Goal: Information Seeking & Learning: Find specific fact

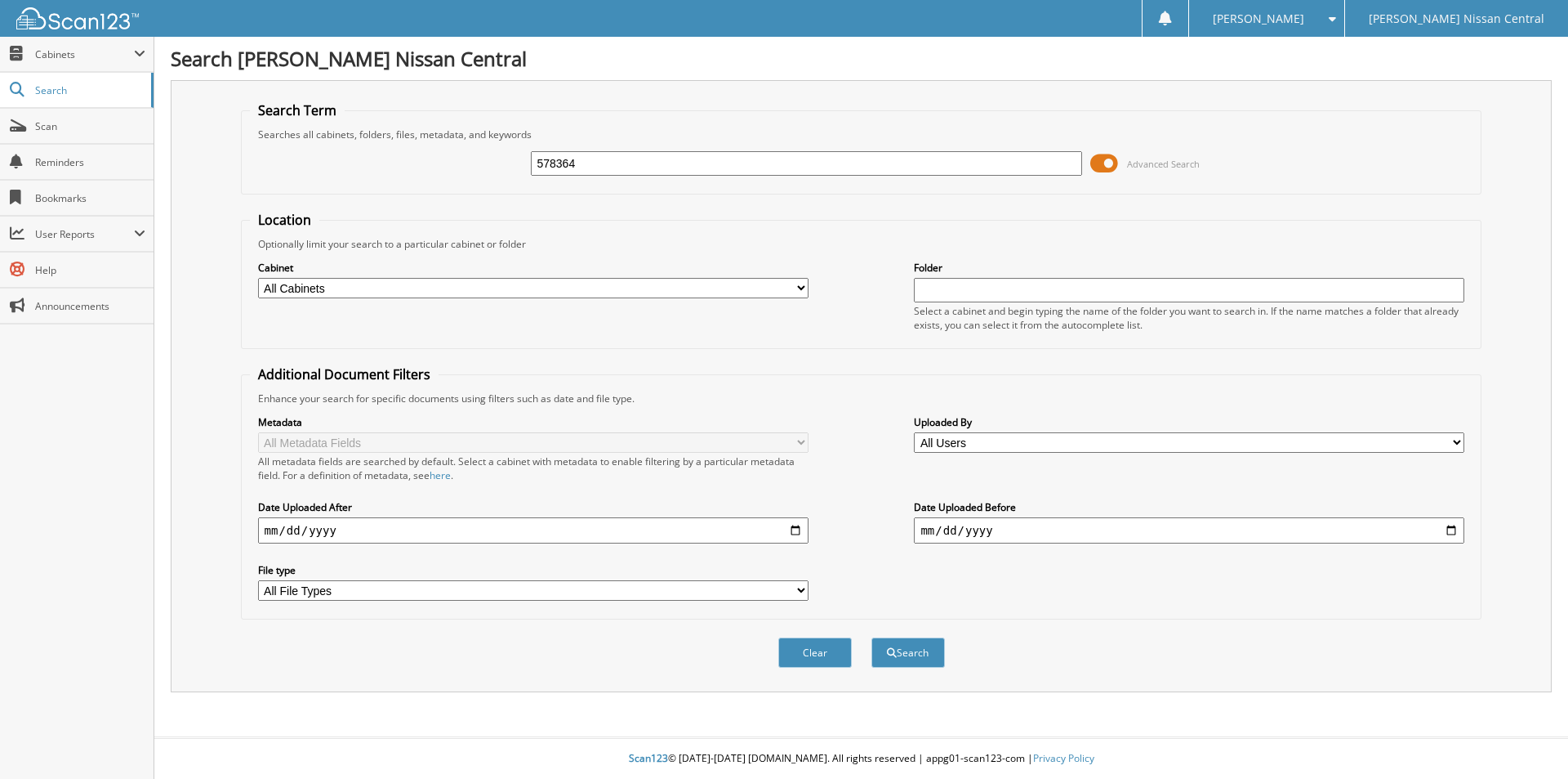
type input "578364"
click at [871, 637] on button "Search" at bounding box center [908, 652] width 73 height 30
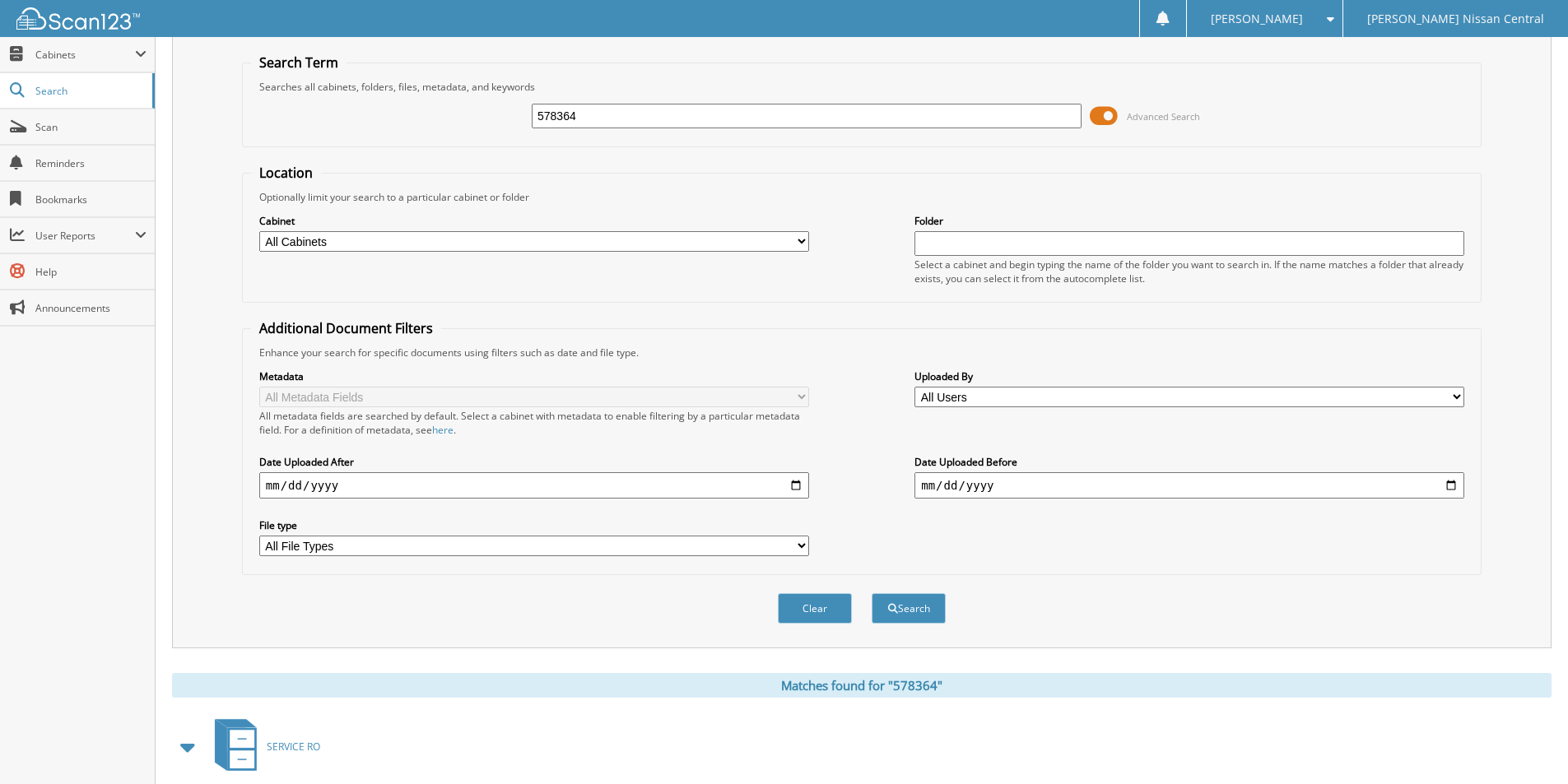
scroll to position [236, 0]
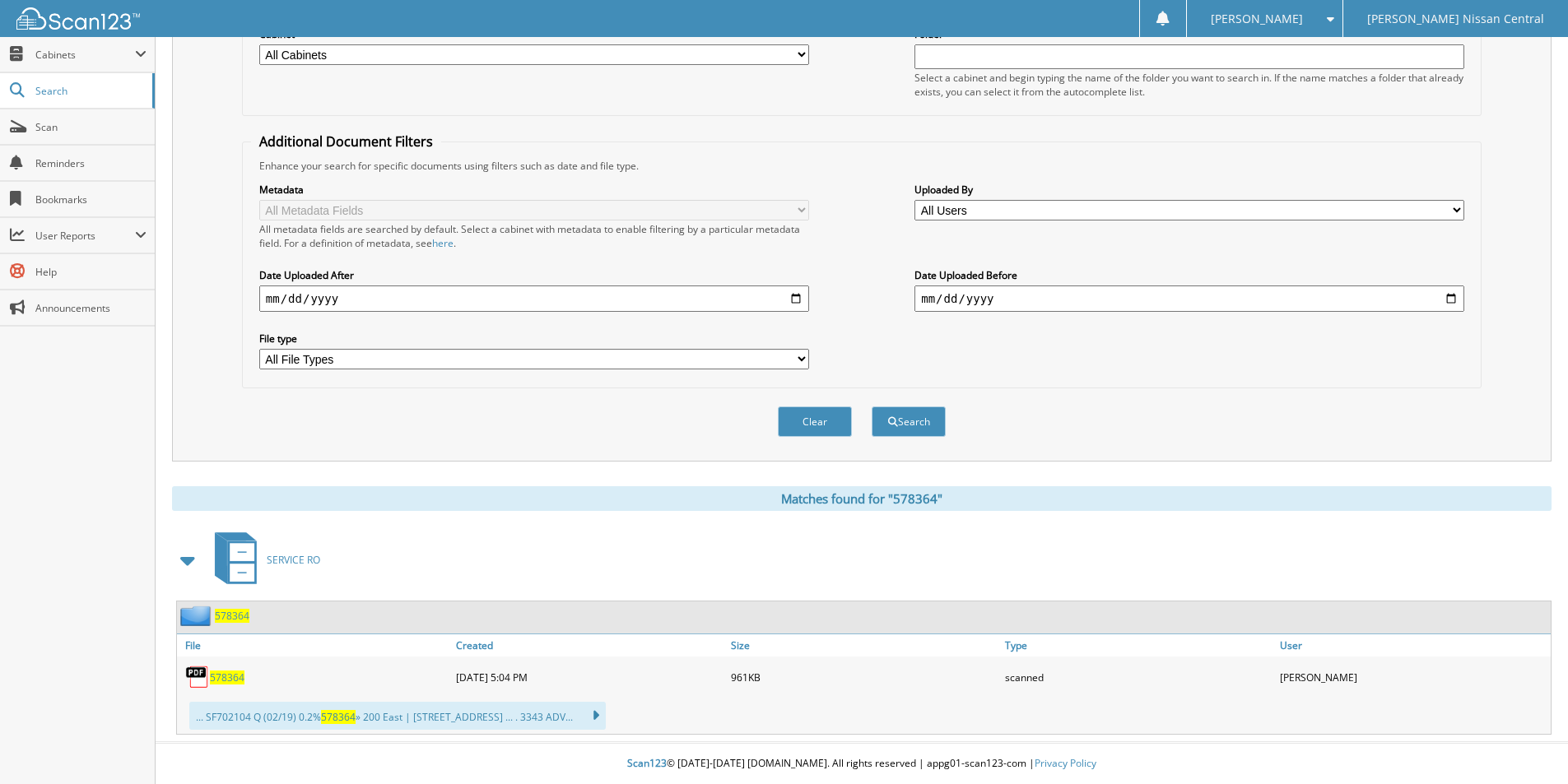
click at [239, 680] on span "578364" at bounding box center [226, 677] width 34 height 14
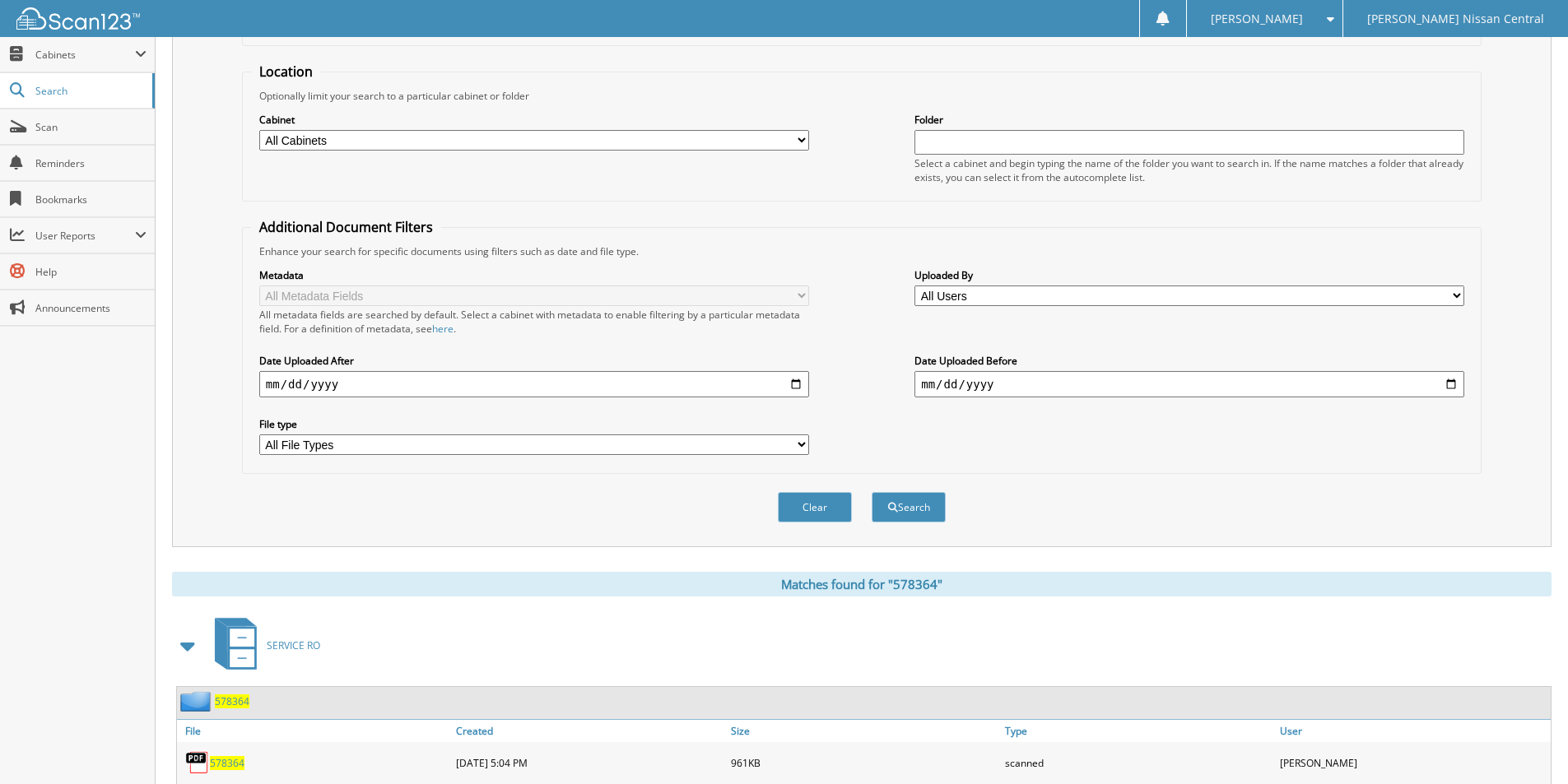
scroll to position [0, 0]
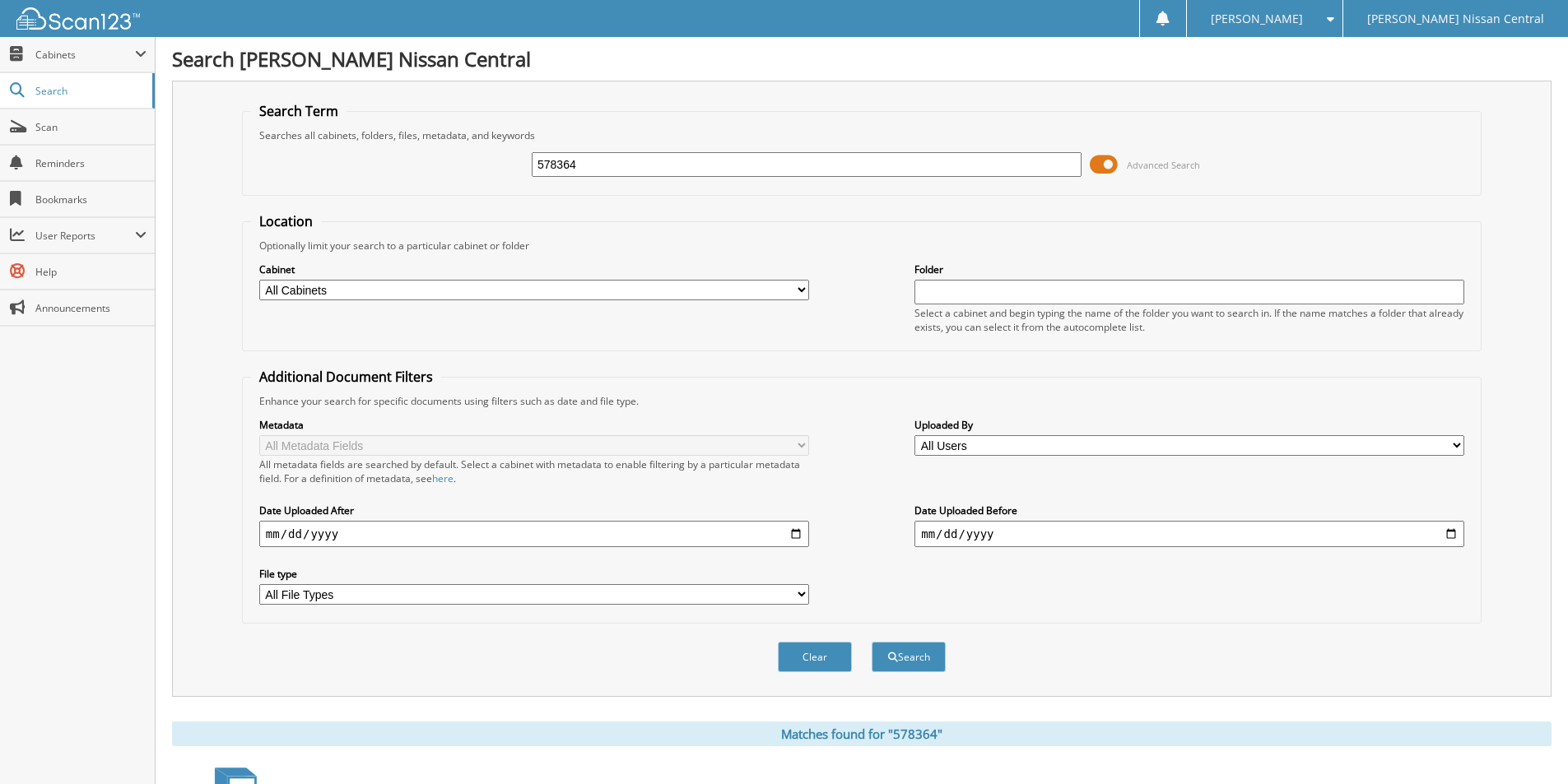
drag, startPoint x: 581, startPoint y: 160, endPoint x: 528, endPoint y: 160, distance: 53.0
click at [528, 160] on div "578364 Advanced Search" at bounding box center [861, 164] width 1221 height 44
type input "577831"
click at [871, 641] on button "Search" at bounding box center [908, 656] width 74 height 30
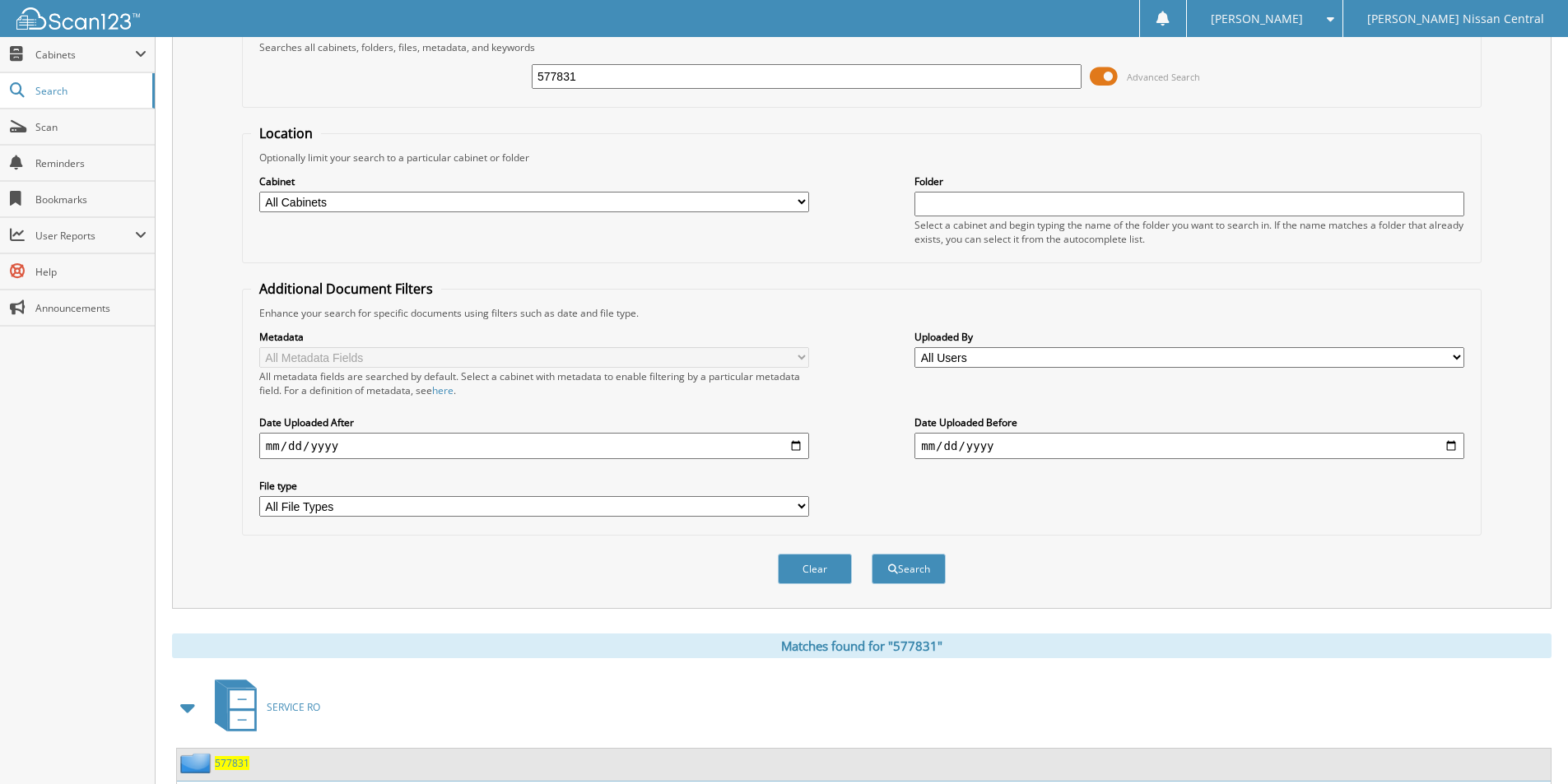
scroll to position [236, 0]
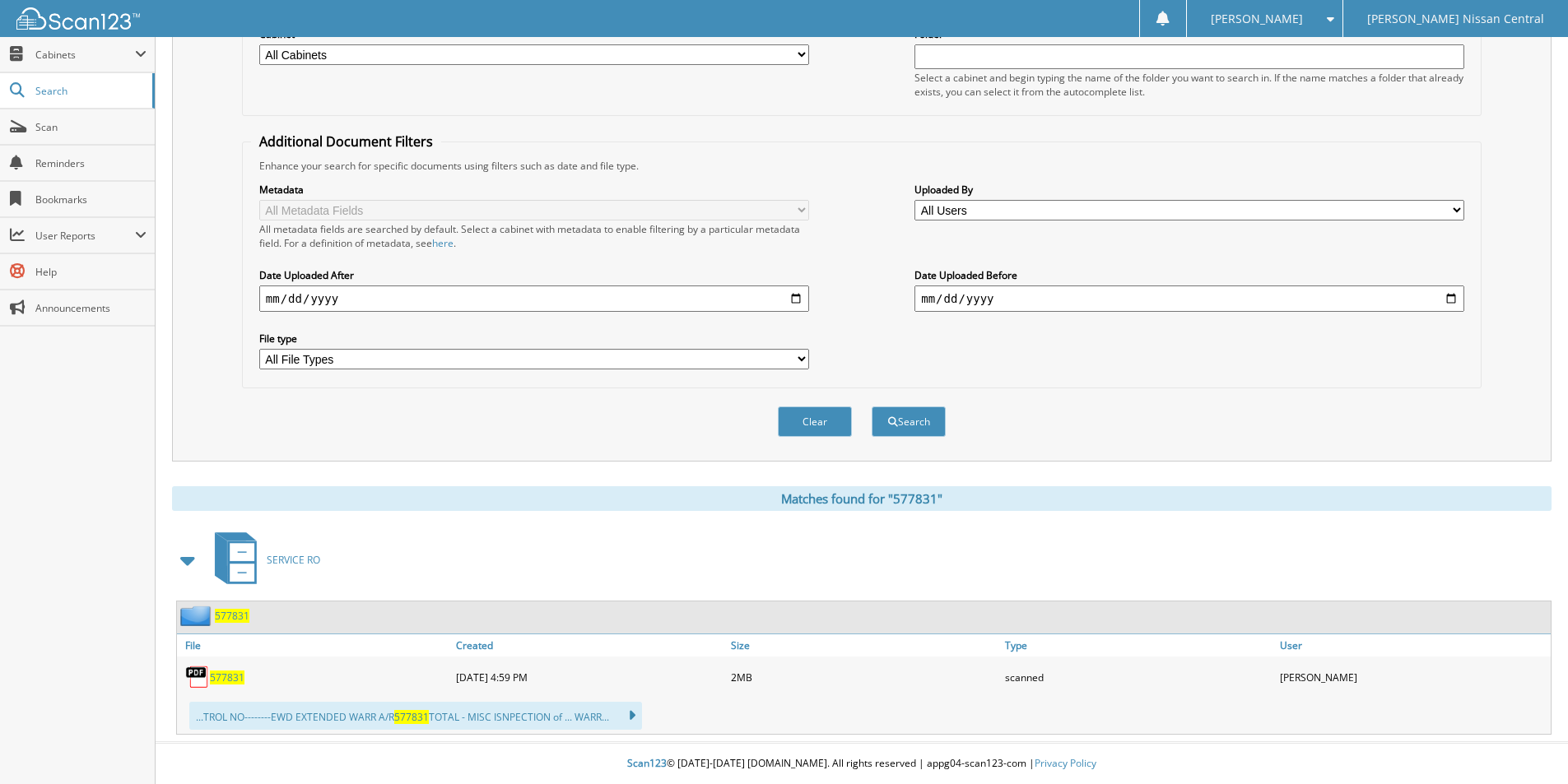
click at [224, 682] on span "577831" at bounding box center [226, 677] width 34 height 14
